Goal: Information Seeking & Learning: Learn about a topic

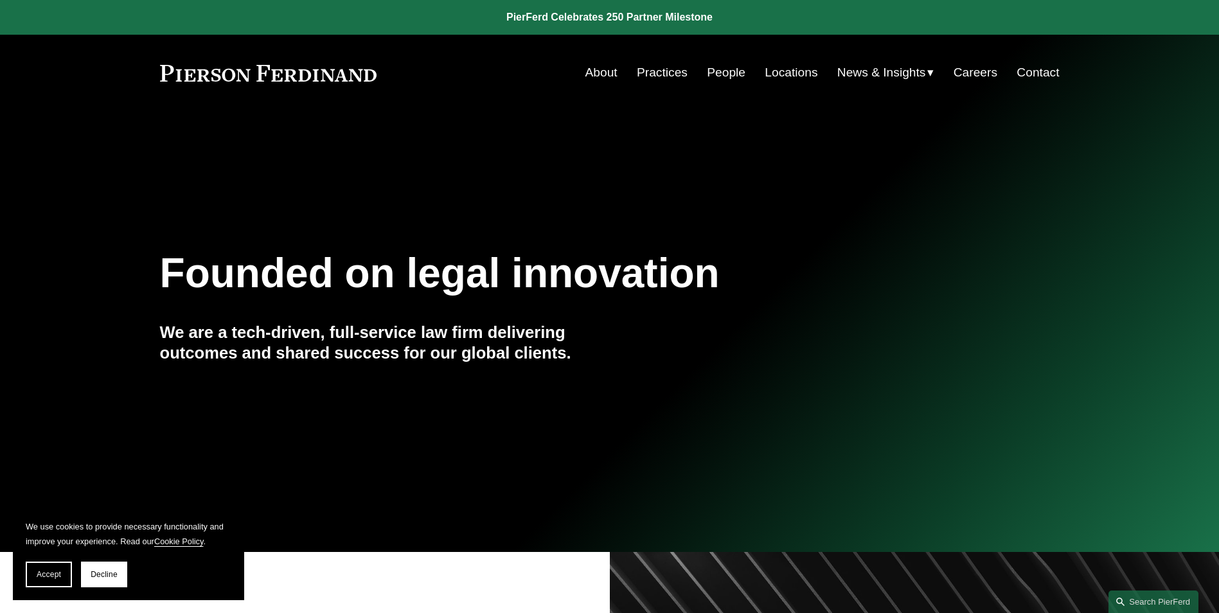
click at [720, 72] on link "People" at bounding box center [726, 72] width 39 height 24
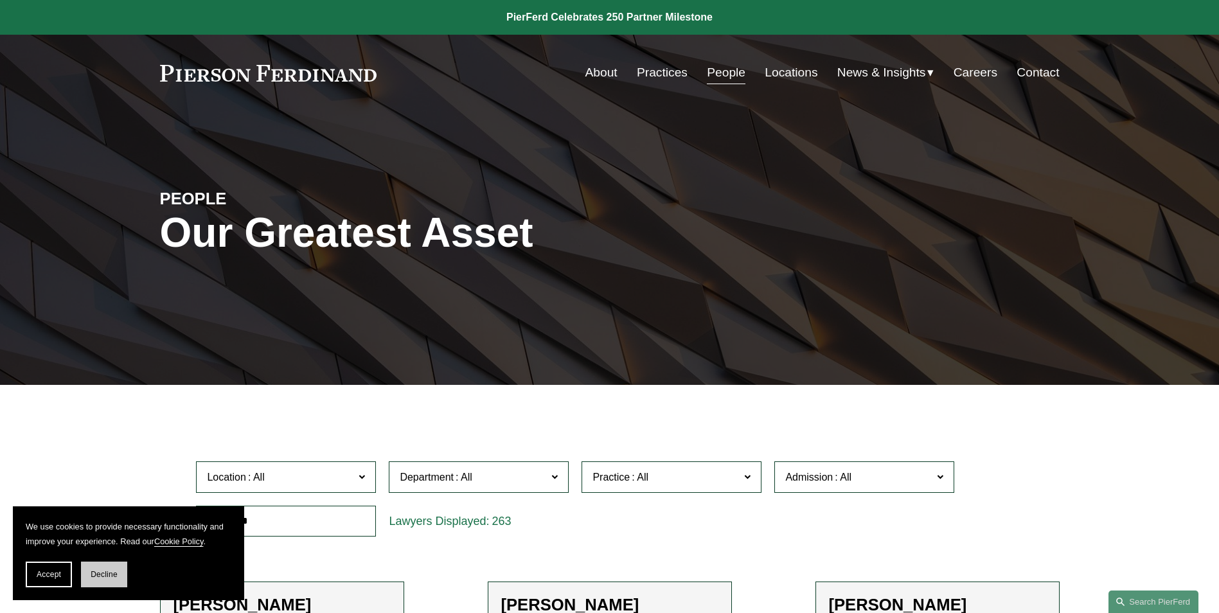
click at [116, 567] on button "Decline" at bounding box center [104, 575] width 46 height 26
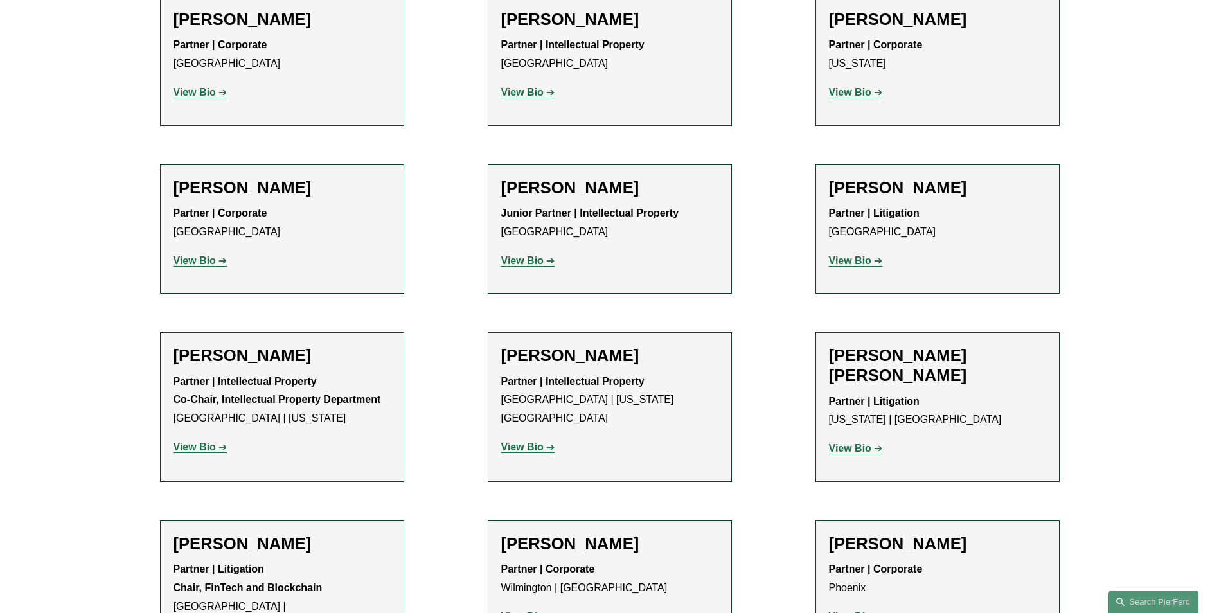
scroll to position [8163, 0]
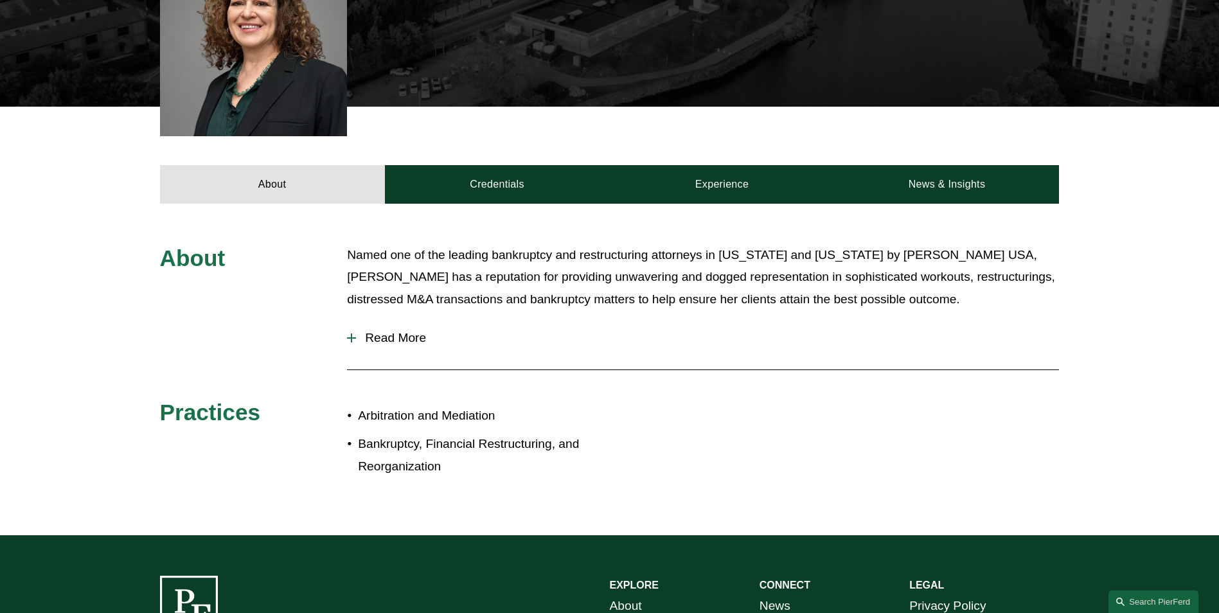
scroll to position [450, 0]
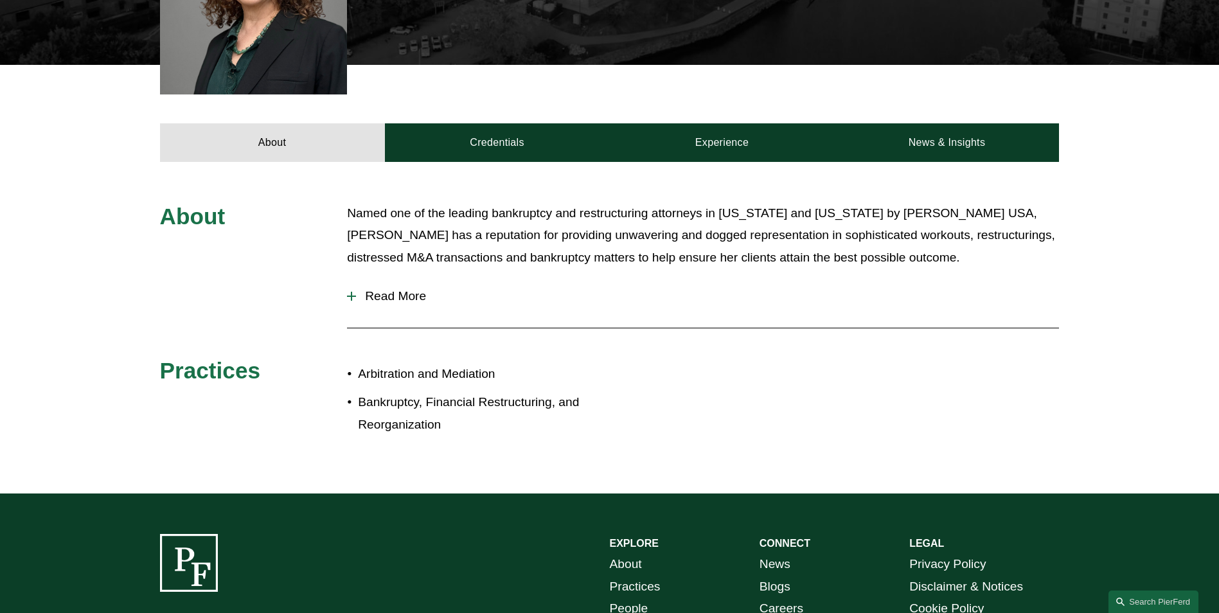
click at [353, 301] on div at bounding box center [351, 296] width 9 height 9
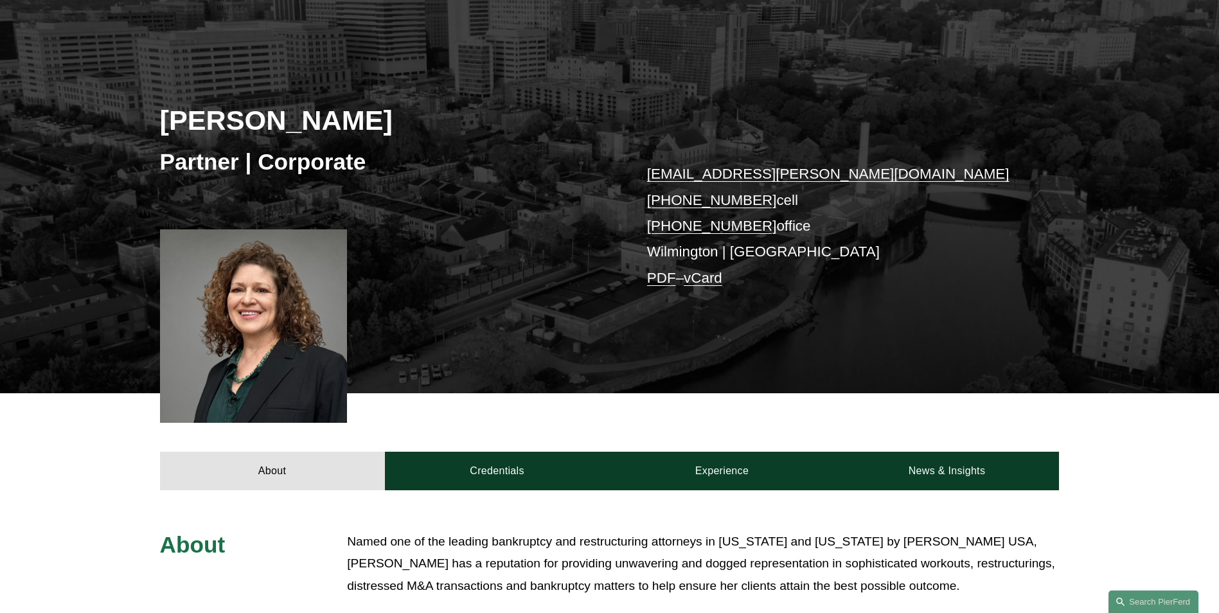
scroll to position [0, 0]
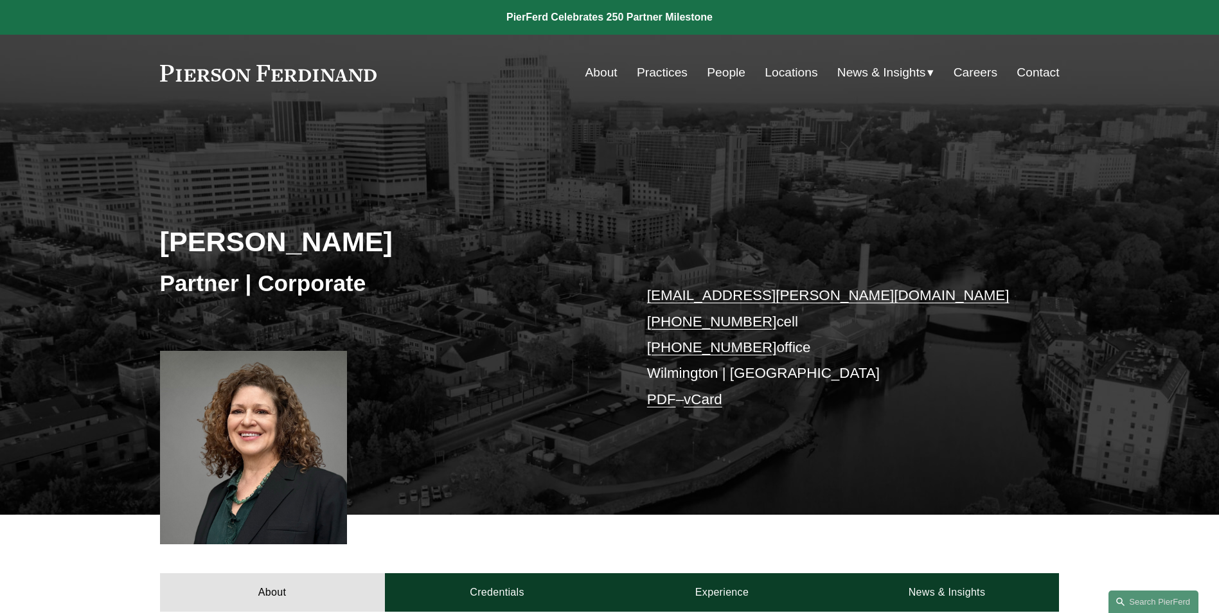
click at [713, 66] on link "People" at bounding box center [726, 72] width 39 height 24
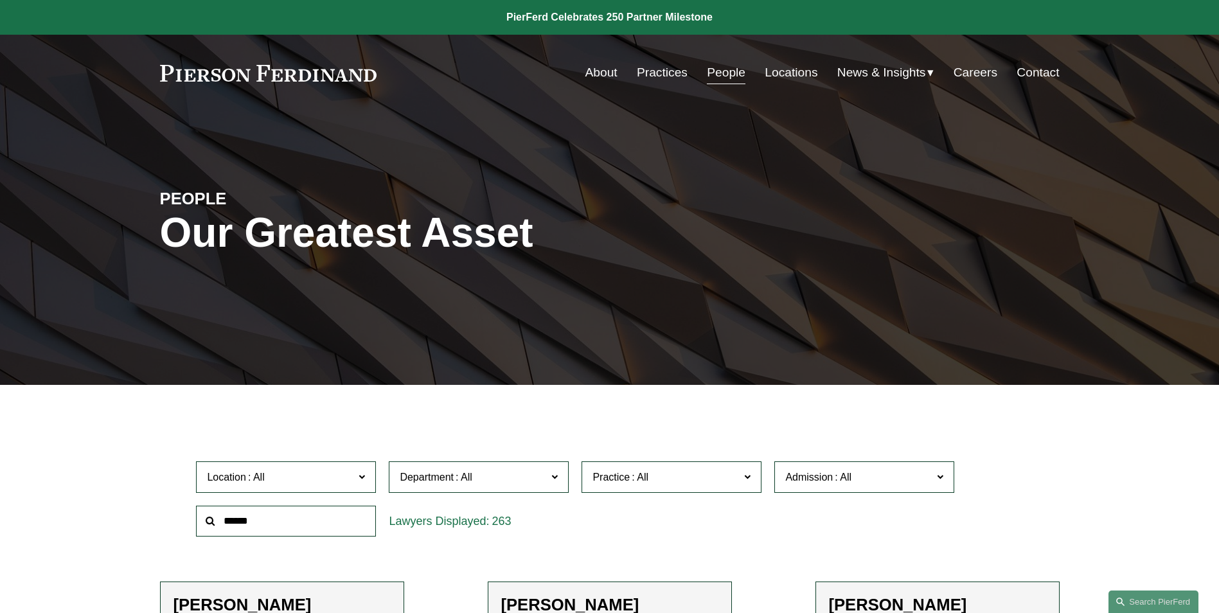
click at [368, 481] on label "Location" at bounding box center [286, 476] width 180 height 31
click at [0, 0] on link "[US_STATE]" at bounding box center [0, 0] width 0 height 0
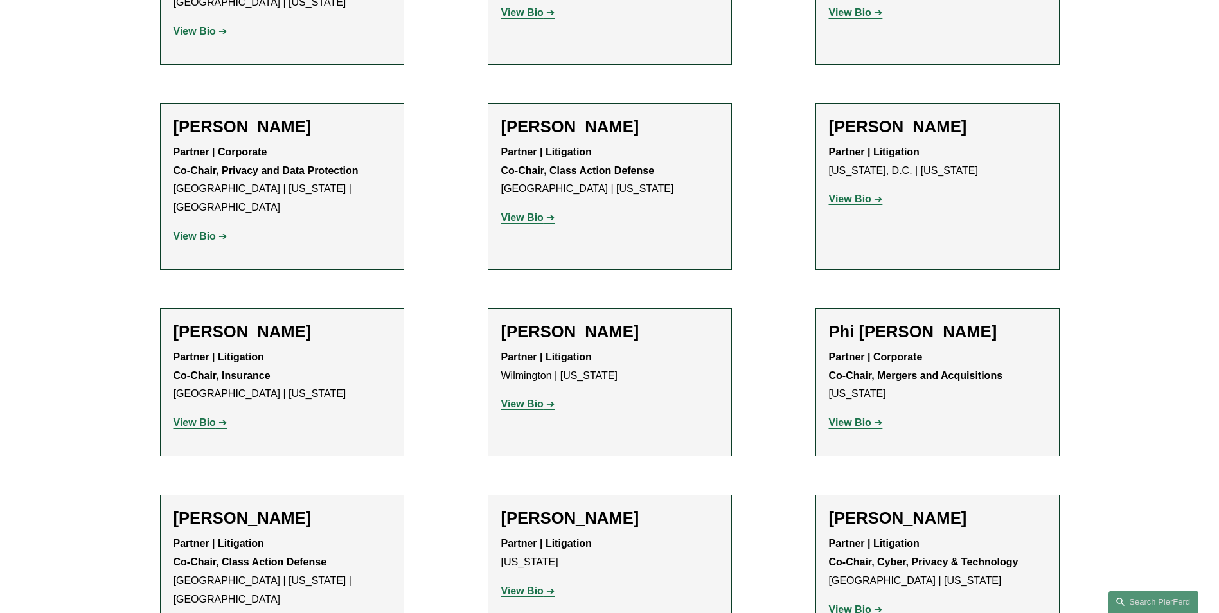
scroll to position [3213, 0]
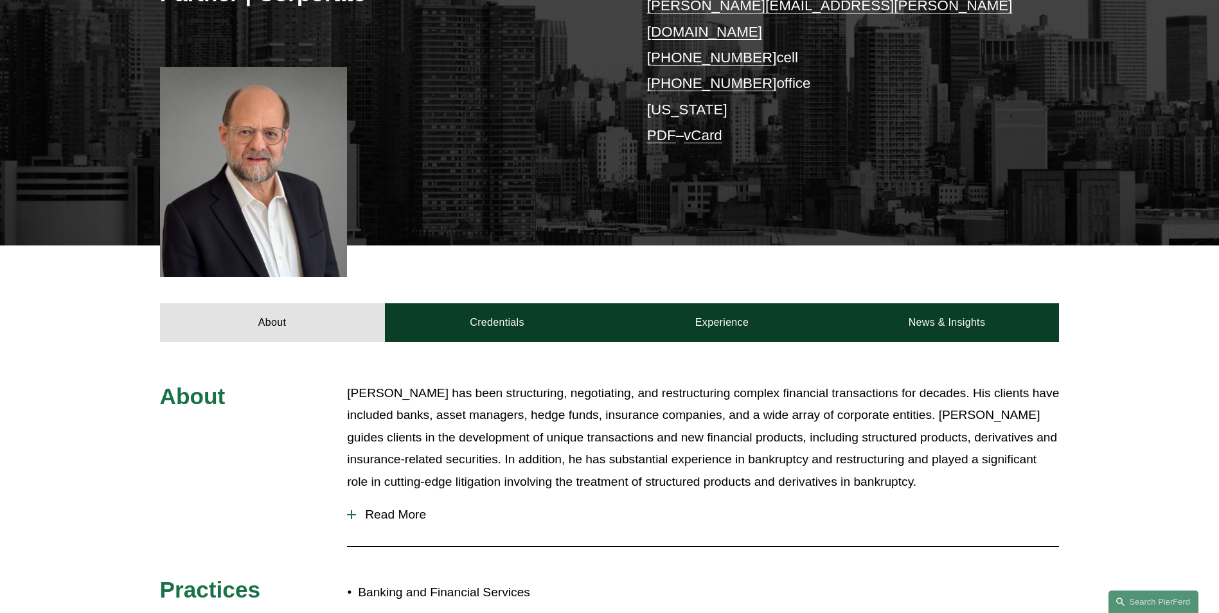
scroll to position [321, 0]
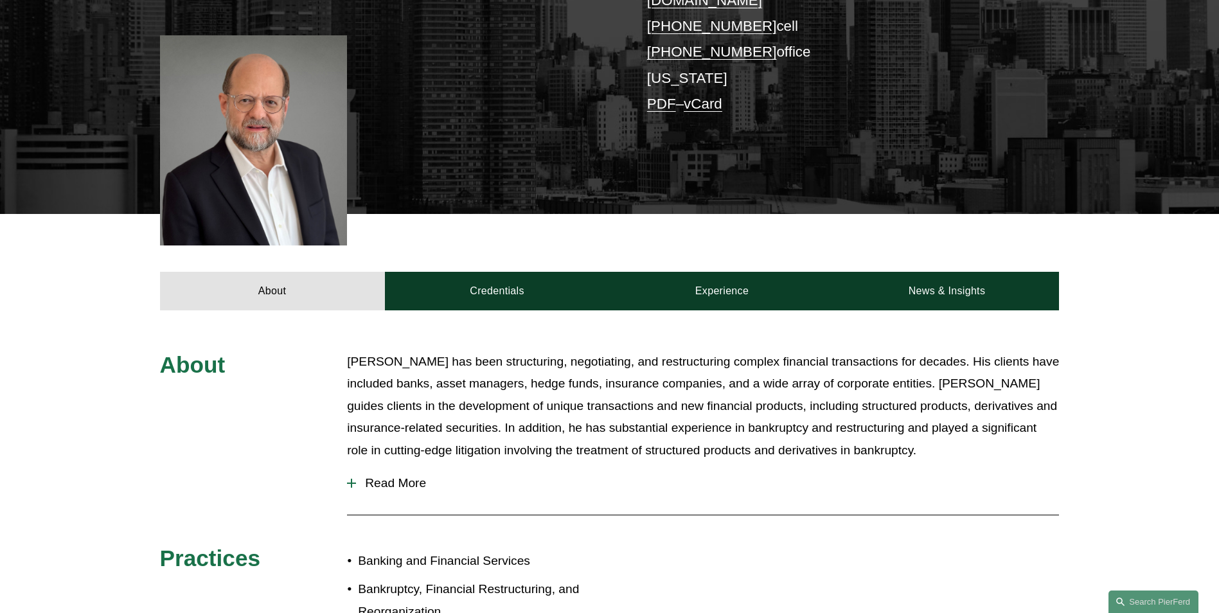
click at [353, 467] on button "Read More" at bounding box center [703, 483] width 712 height 33
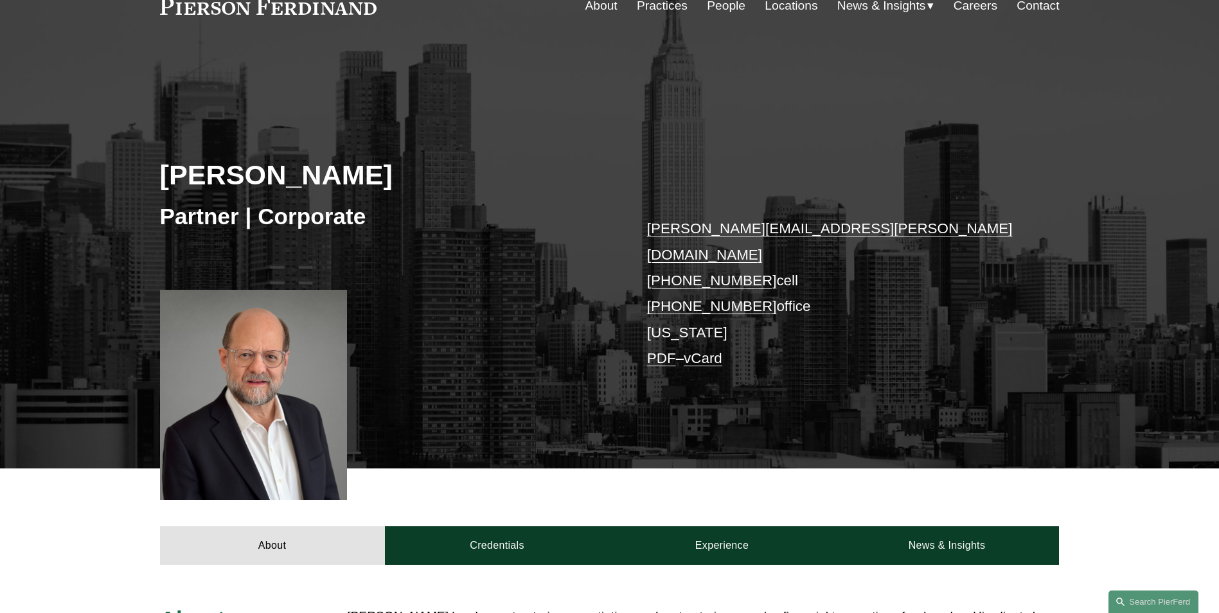
scroll to position [64, 0]
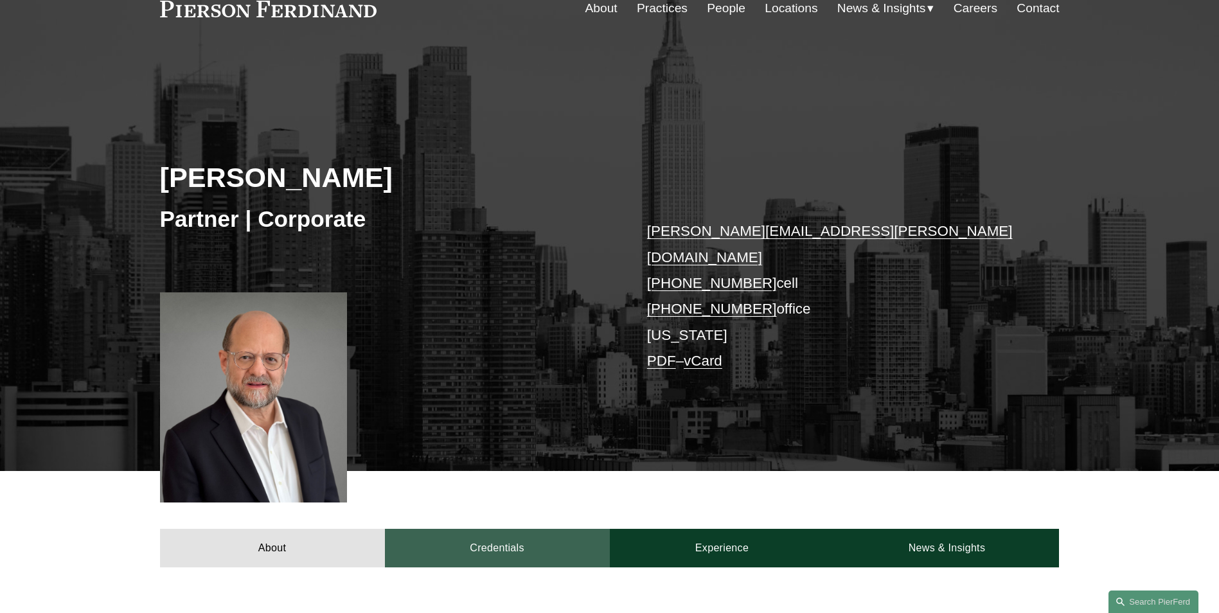
click at [523, 529] on link "Credentials" at bounding box center [497, 548] width 225 height 39
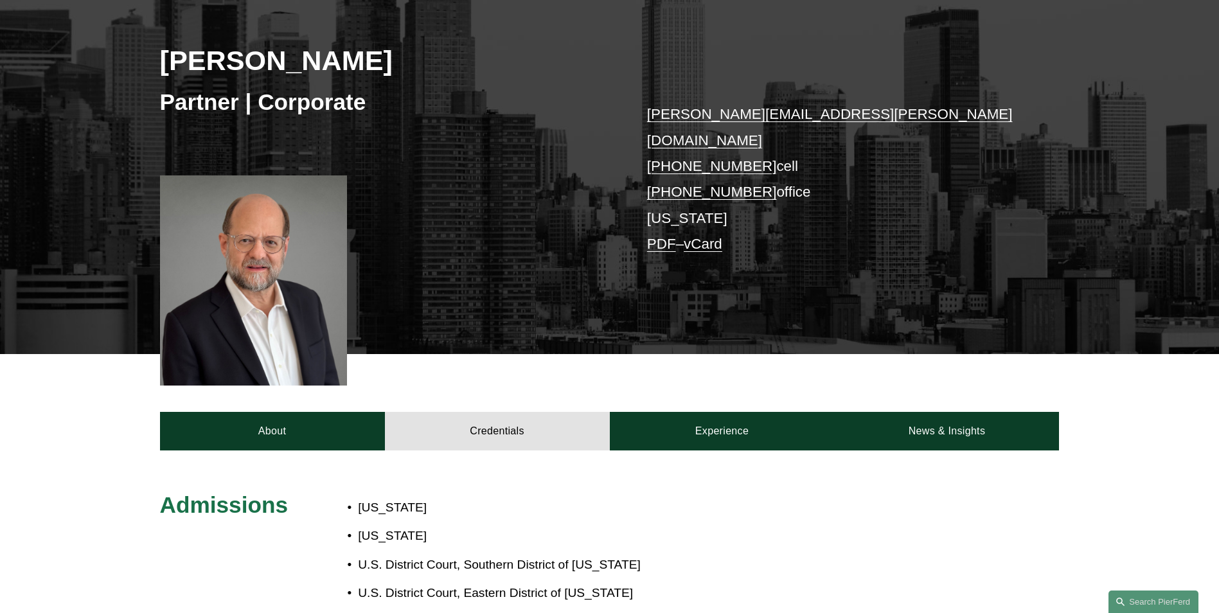
scroll to position [193, 0]
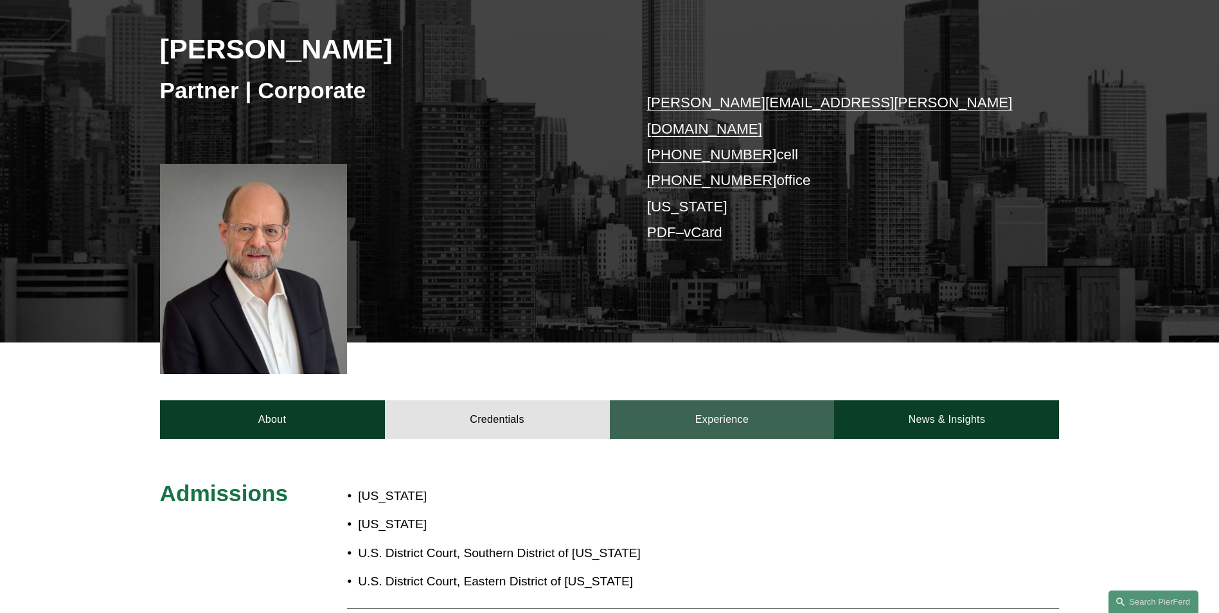
click at [683, 402] on link "Experience" at bounding box center [722, 419] width 225 height 39
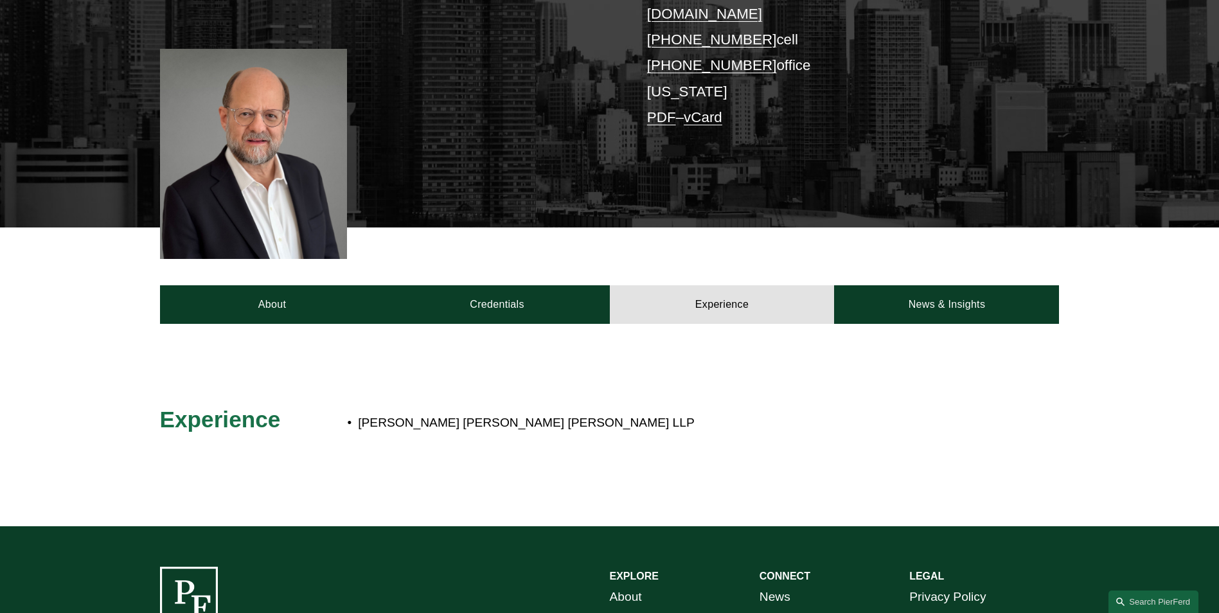
scroll to position [321, 0]
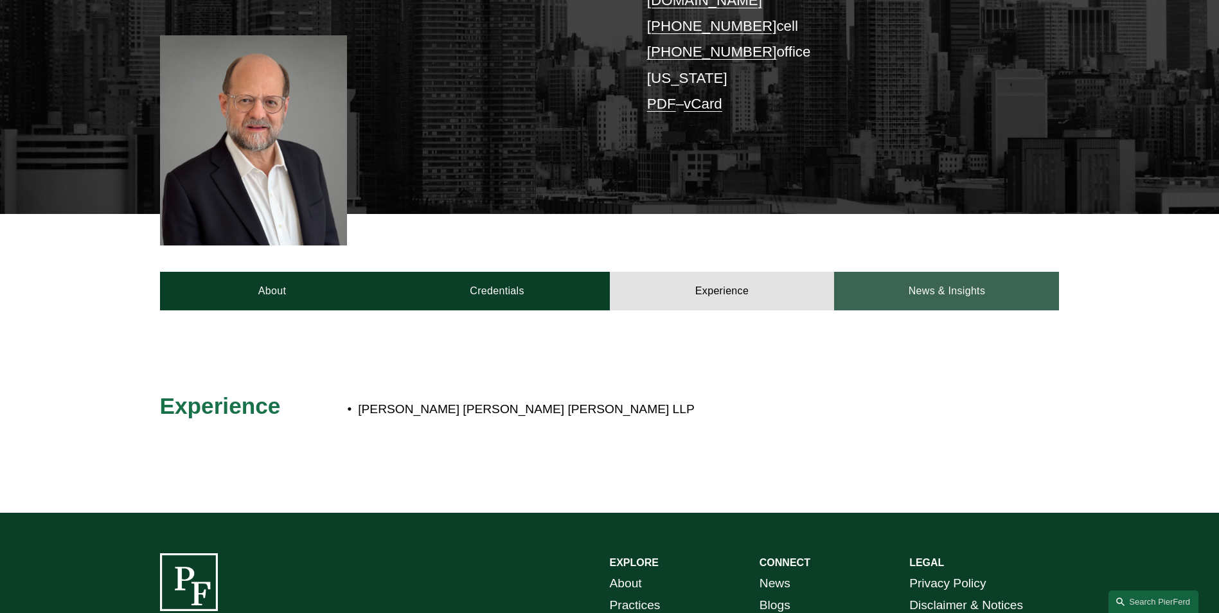
click at [947, 272] on link "News & Insights" at bounding box center [946, 291] width 225 height 39
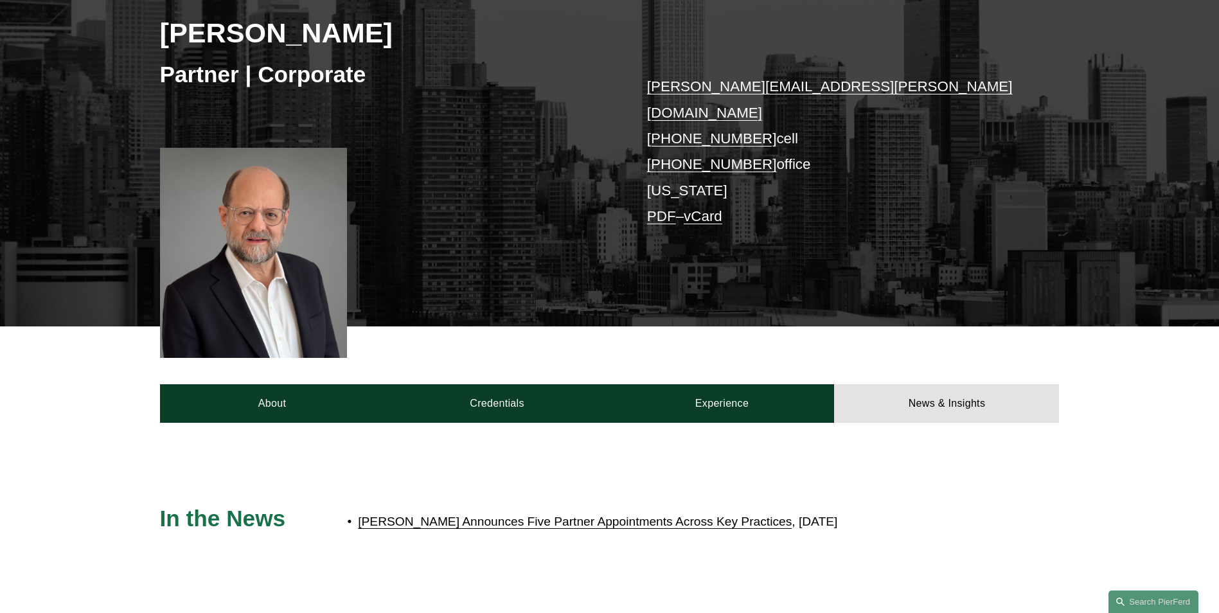
scroll to position [64, 0]
